Goal: Information Seeking & Learning: Understand process/instructions

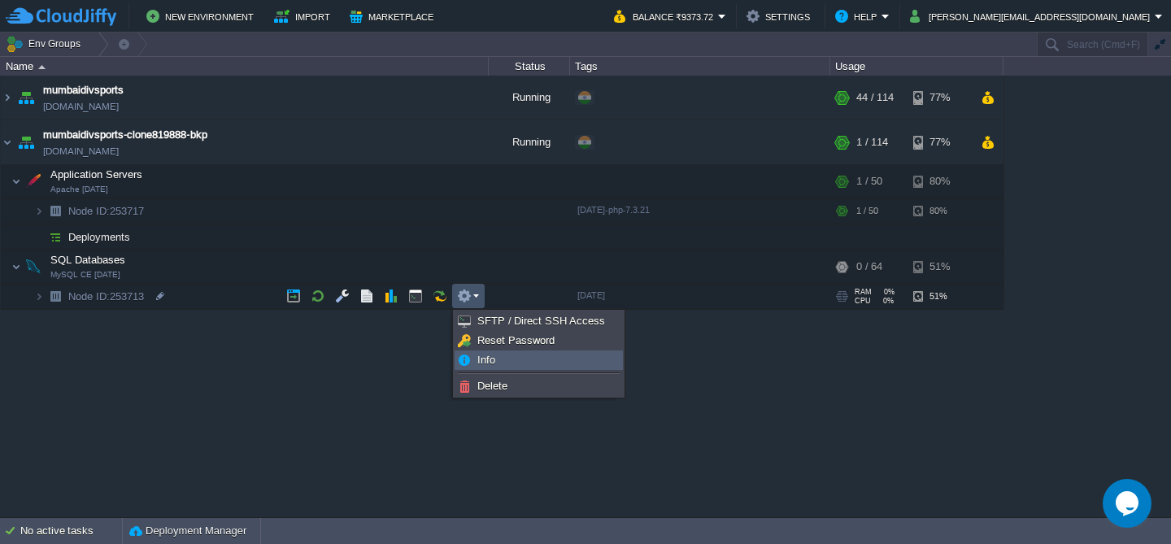
click at [484, 360] on span "Info" at bounding box center [486, 360] width 18 height 12
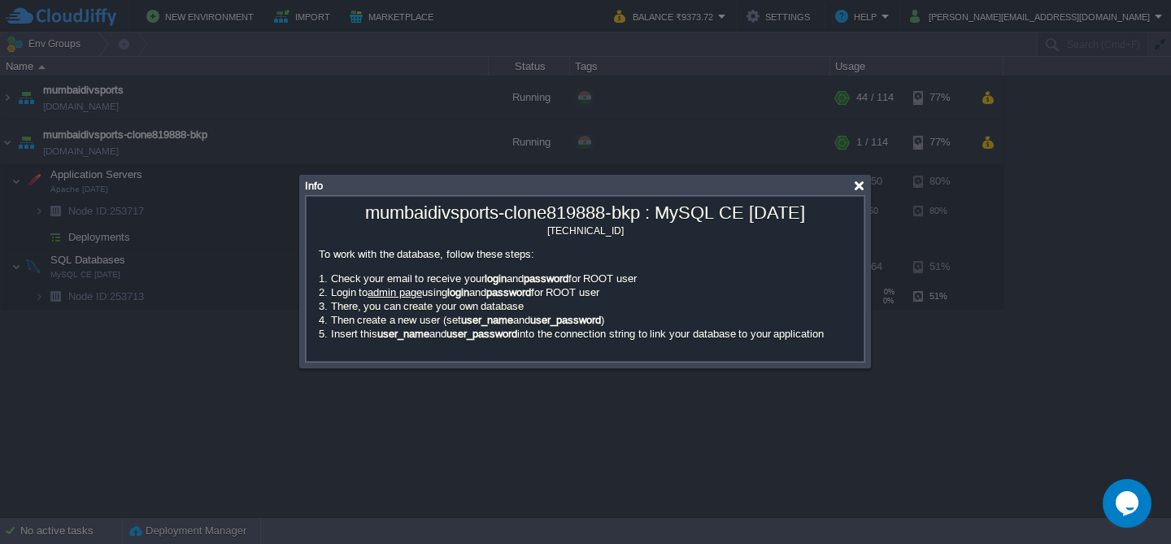
click at [861, 189] on div at bounding box center [859, 186] width 12 height 12
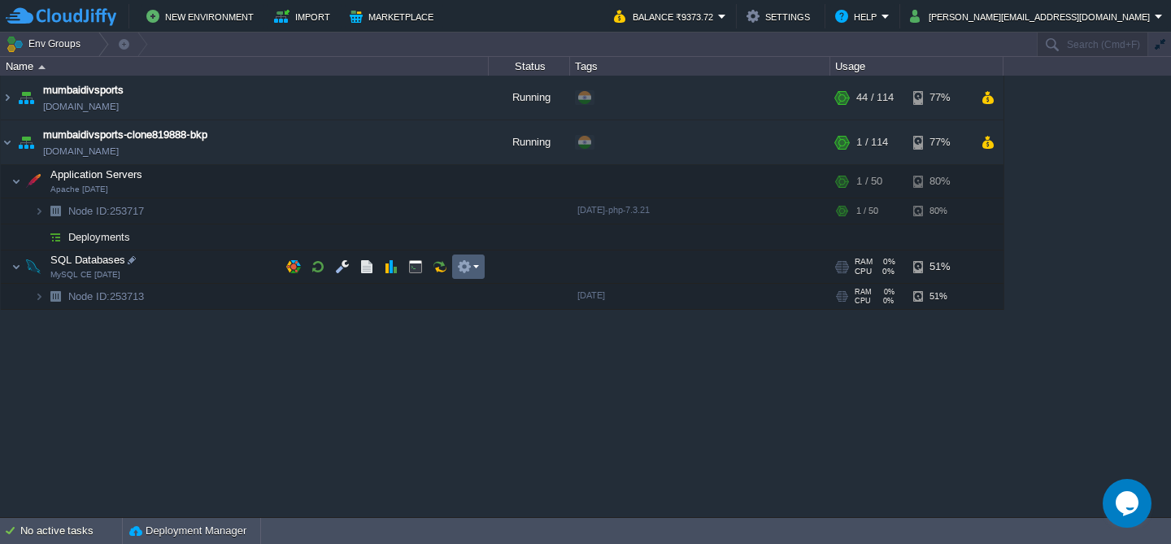
click at [481, 270] on td at bounding box center [468, 267] width 33 height 24
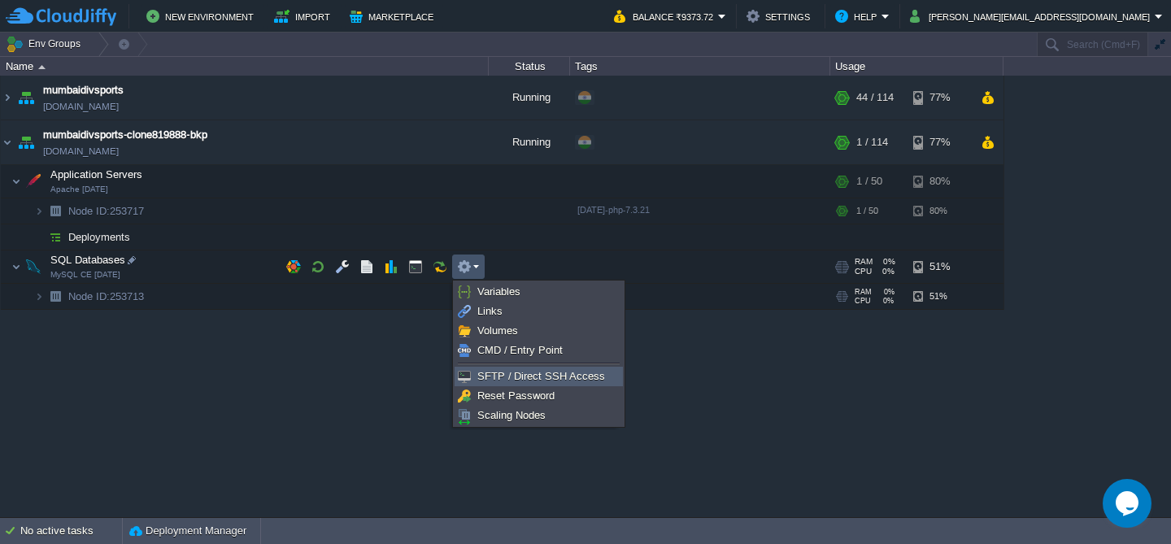
click at [503, 378] on span "SFTP / Direct SSH Access" at bounding box center [541, 376] width 128 height 12
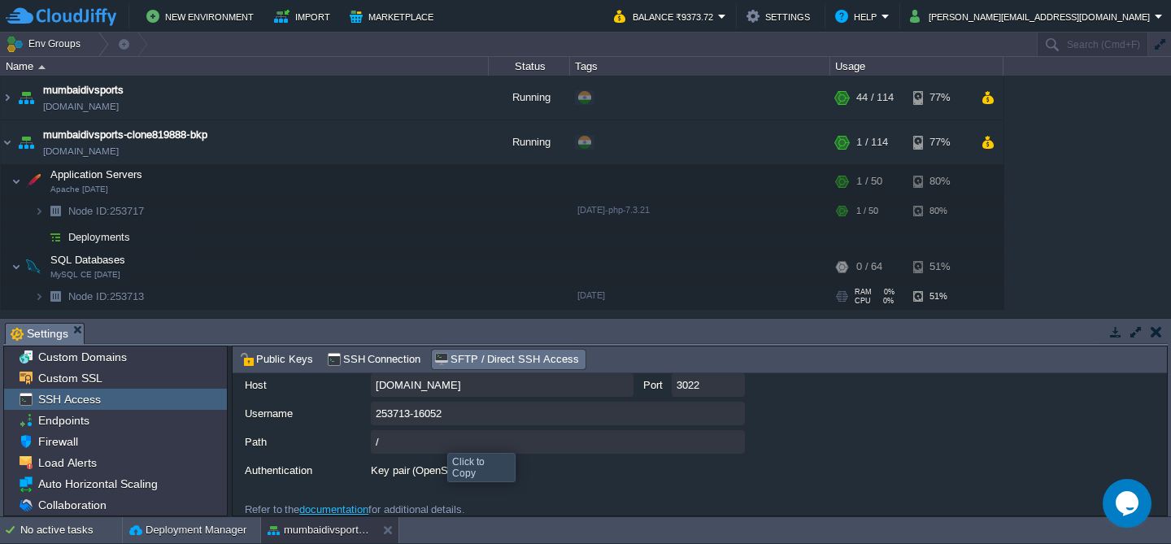
scroll to position [214, 0]
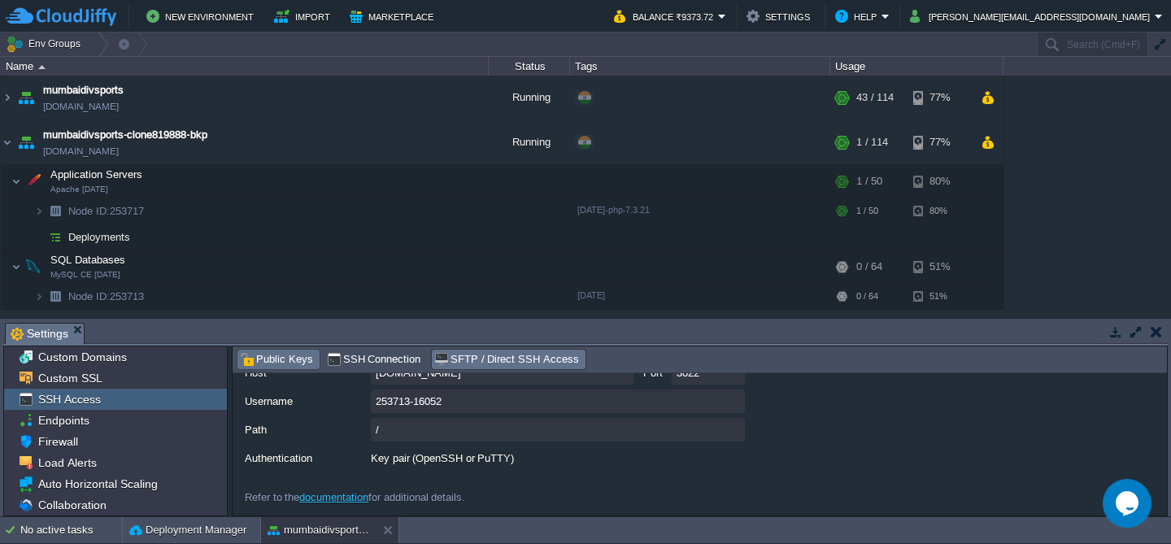
click at [265, 361] on span "Public Keys" at bounding box center [276, 360] width 73 height 18
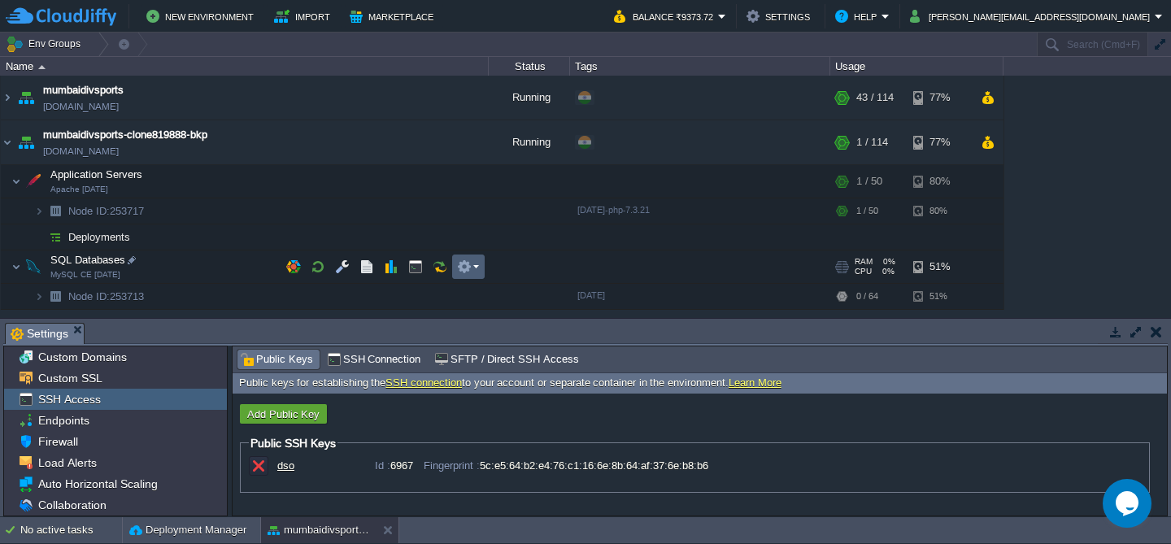
click at [478, 271] on em at bounding box center [468, 266] width 22 height 15
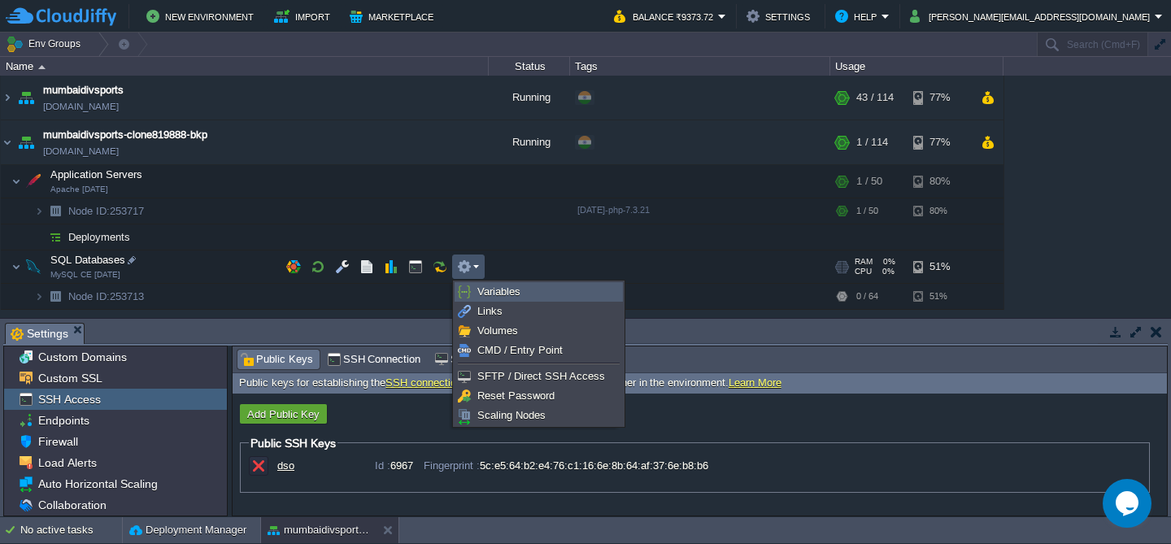
click at [478, 293] on span "Variables" at bounding box center [498, 291] width 43 height 12
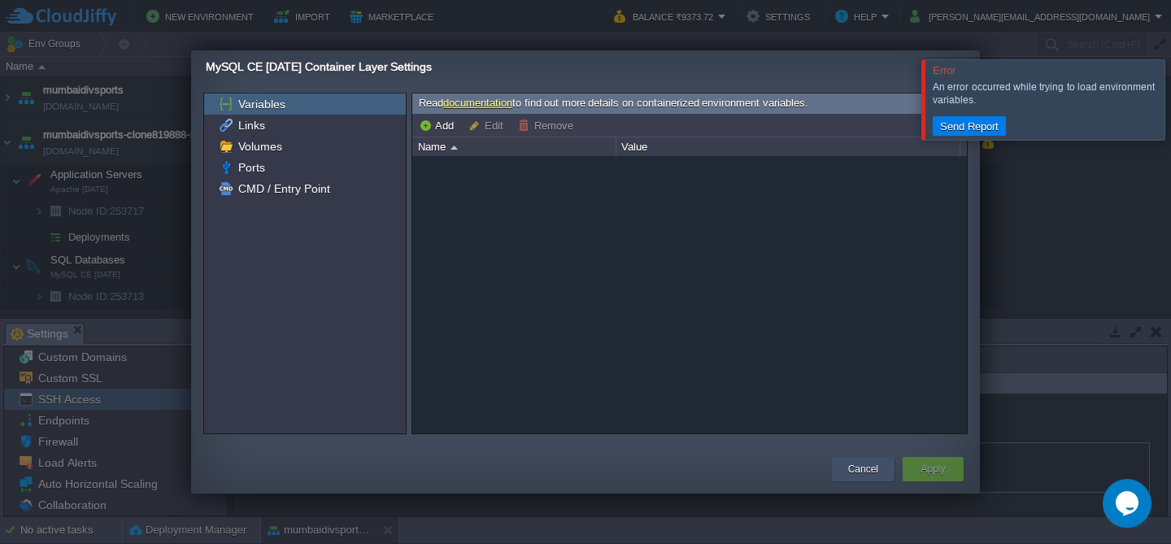
click at [848, 467] on button "Cancel" at bounding box center [863, 469] width 30 height 16
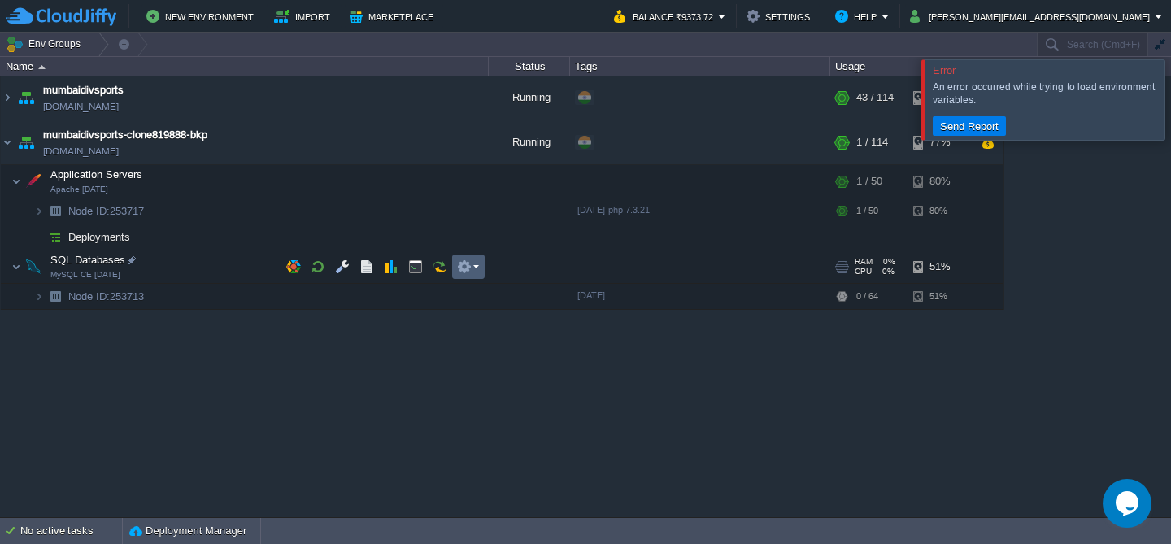
click at [477, 271] on em at bounding box center [468, 266] width 22 height 15
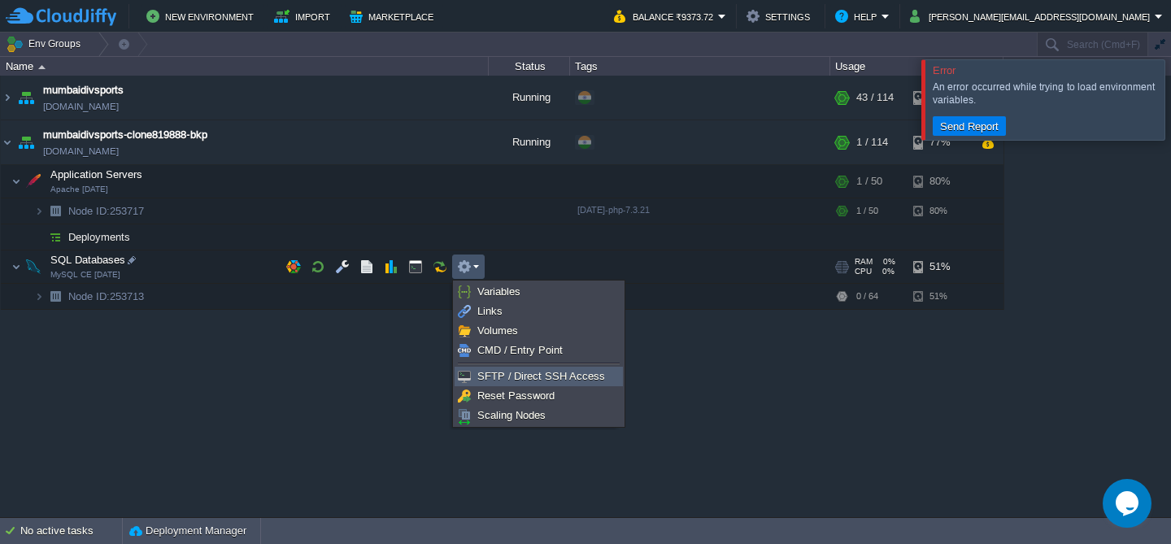
click at [493, 376] on span "SFTP / Direct SSH Access" at bounding box center [541, 376] width 128 height 12
